Goal: Task Accomplishment & Management: Use online tool/utility

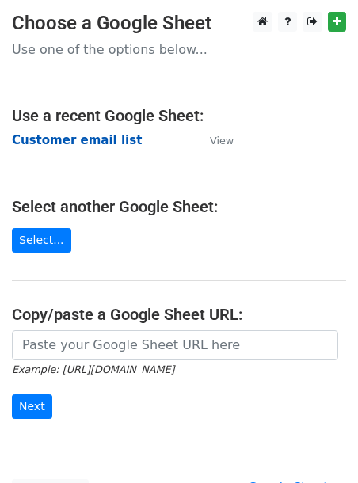
click at [72, 143] on strong "Customer email list" at bounding box center [77, 140] width 130 height 14
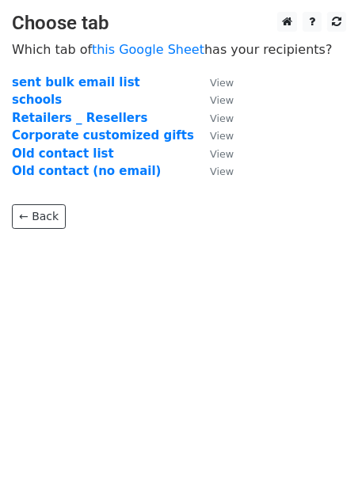
click at [74, 72] on main "Choose tab Which tab of this Google Sheet has your recipients? sent bulk email …" at bounding box center [179, 120] width 358 height 217
click at [74, 75] on strong "sent bulk email list" at bounding box center [76, 82] width 128 height 14
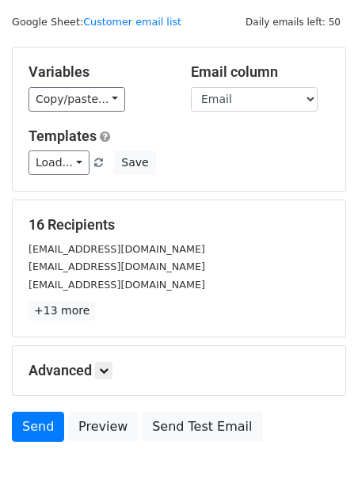
scroll to position [41, 0]
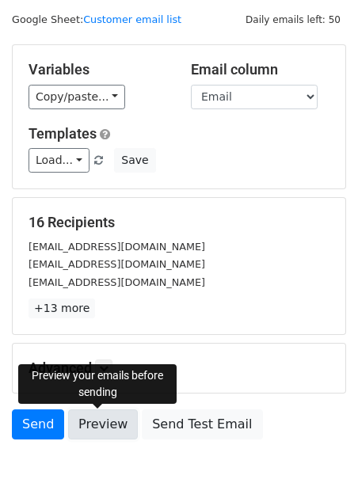
click at [88, 414] on link "Preview" at bounding box center [103, 424] width 70 height 30
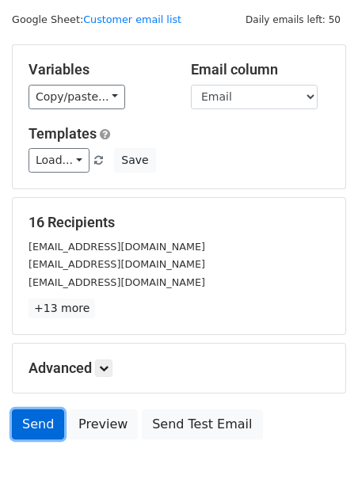
click at [23, 418] on link "Send" at bounding box center [38, 424] width 52 height 30
